Goal: Information Seeking & Learning: Learn about a topic

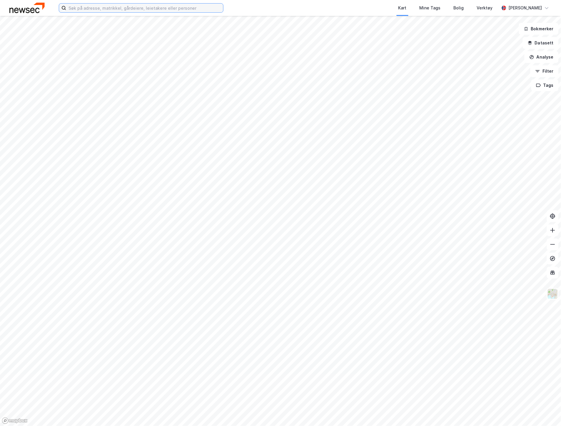
click at [146, 8] on input at bounding box center [144, 8] width 157 height 9
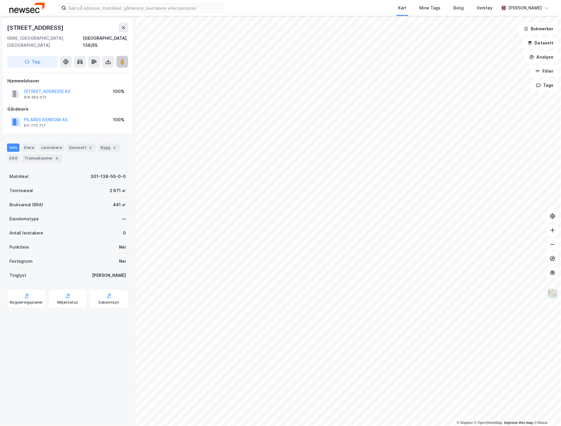
click at [124, 59] on button at bounding box center [122, 62] width 12 height 12
click at [103, 8] on input at bounding box center [144, 8] width 157 height 9
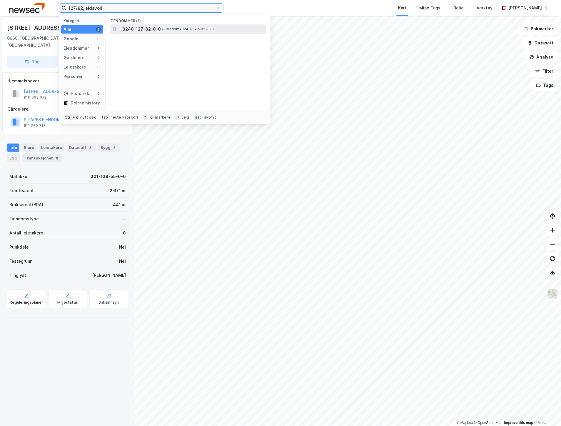
type input "127/82, eidsvoll"
click at [145, 26] on span "3240-127-82-0-0" at bounding box center [141, 29] width 39 height 7
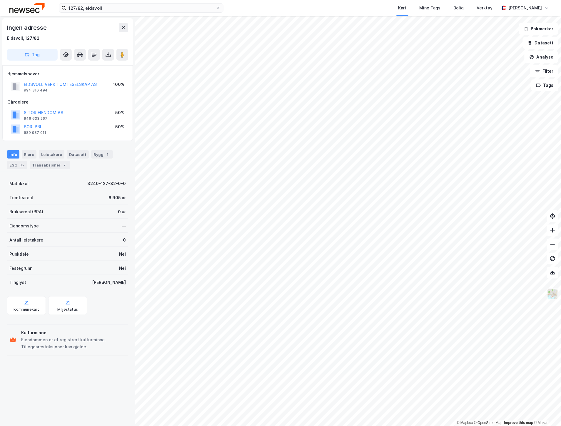
click at [555, 294] on img at bounding box center [552, 293] width 11 height 11
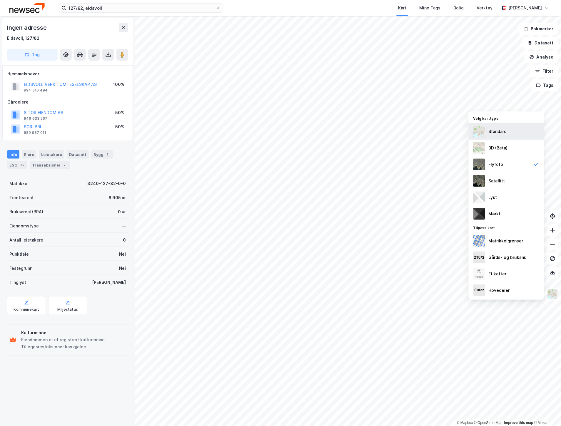
click at [499, 131] on div "Standard" at bounding box center [498, 131] width 18 height 7
